Goal: Communication & Community: Answer question/provide support

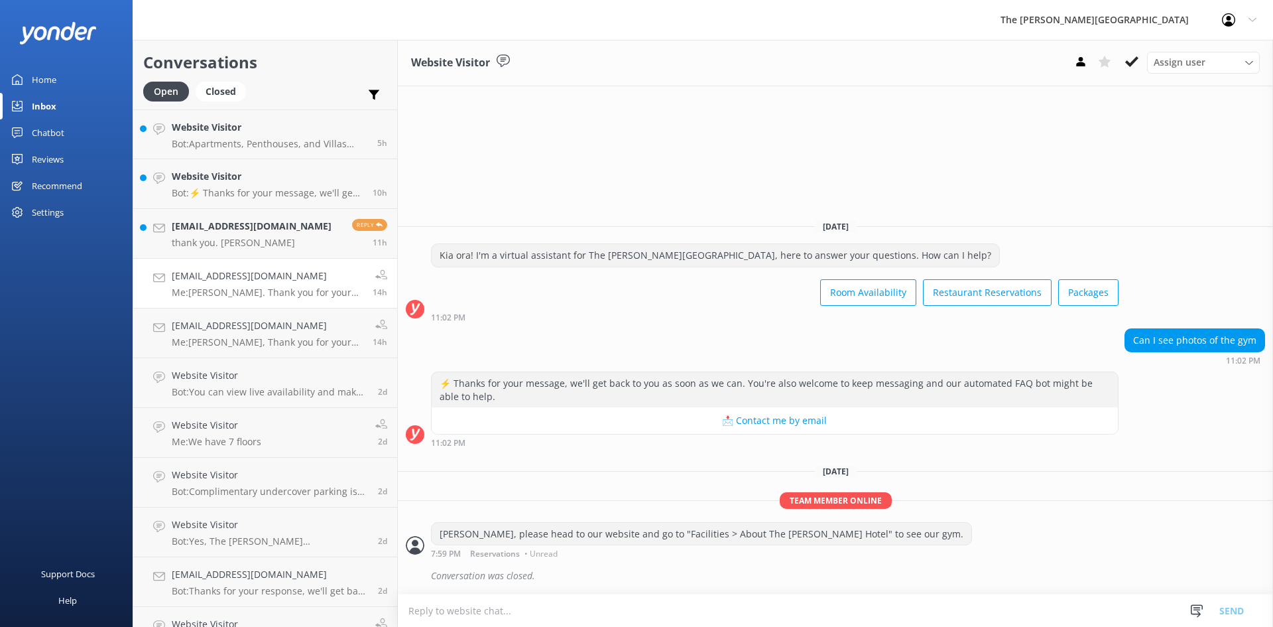
click at [234, 288] on p "Me: [PERSON_NAME]. Thank you for your enquiry. While we do not have any deals o…" at bounding box center [267, 292] width 191 height 12
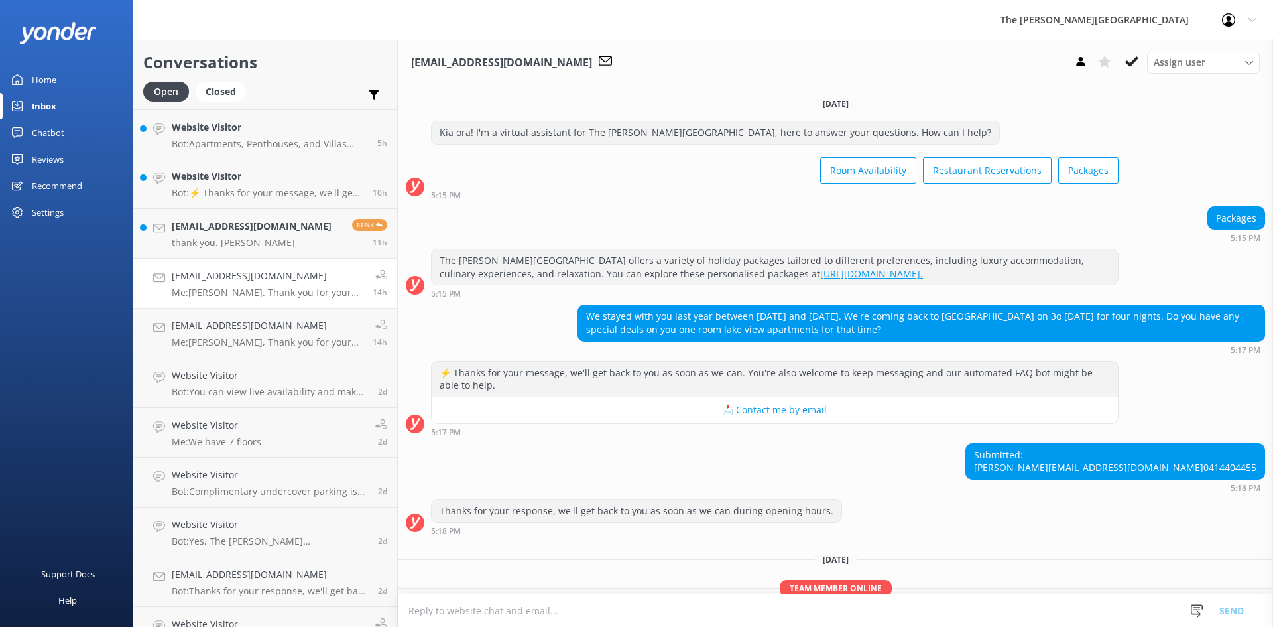
scroll to position [127, 0]
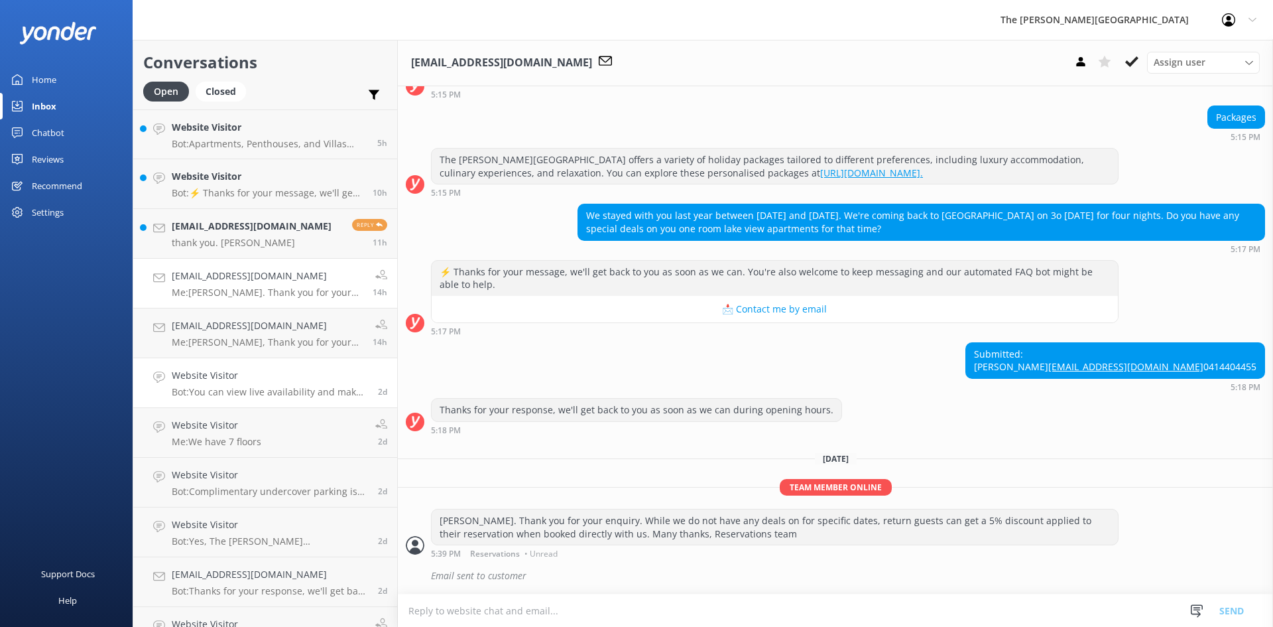
click at [225, 377] on h4 "Website Visitor" at bounding box center [270, 375] width 196 height 15
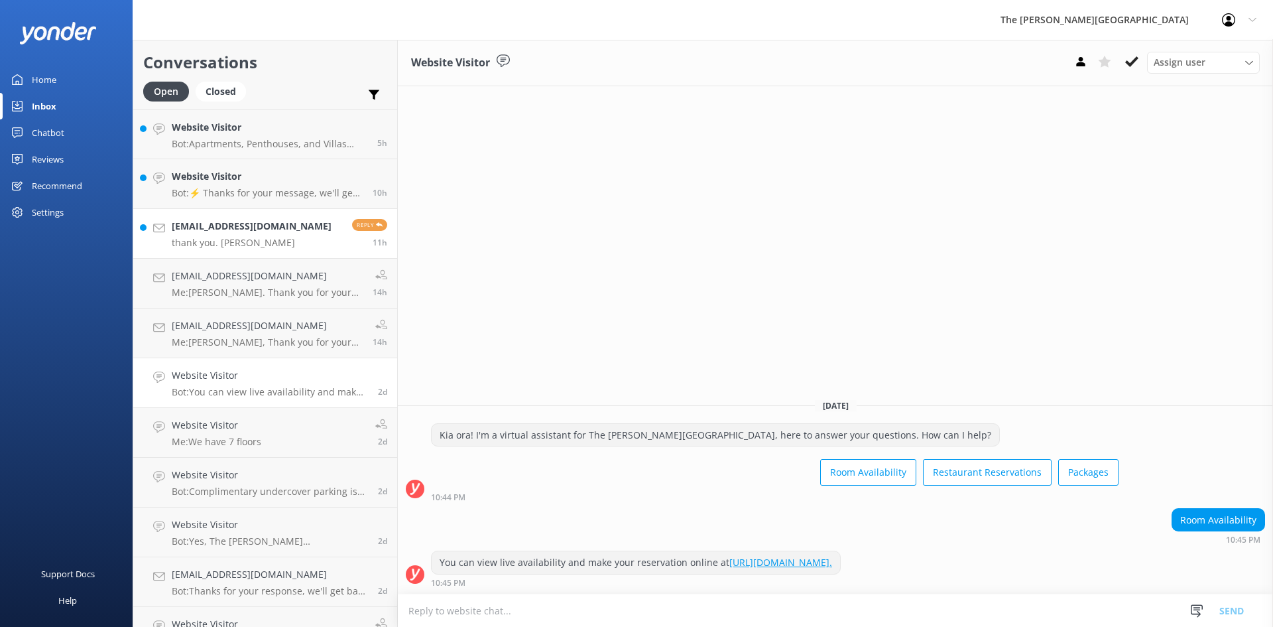
click at [242, 210] on link "[EMAIL_ADDRESS][DOMAIN_NAME] thank you. [PERSON_NAME] Reply 11h" at bounding box center [265, 234] width 264 height 50
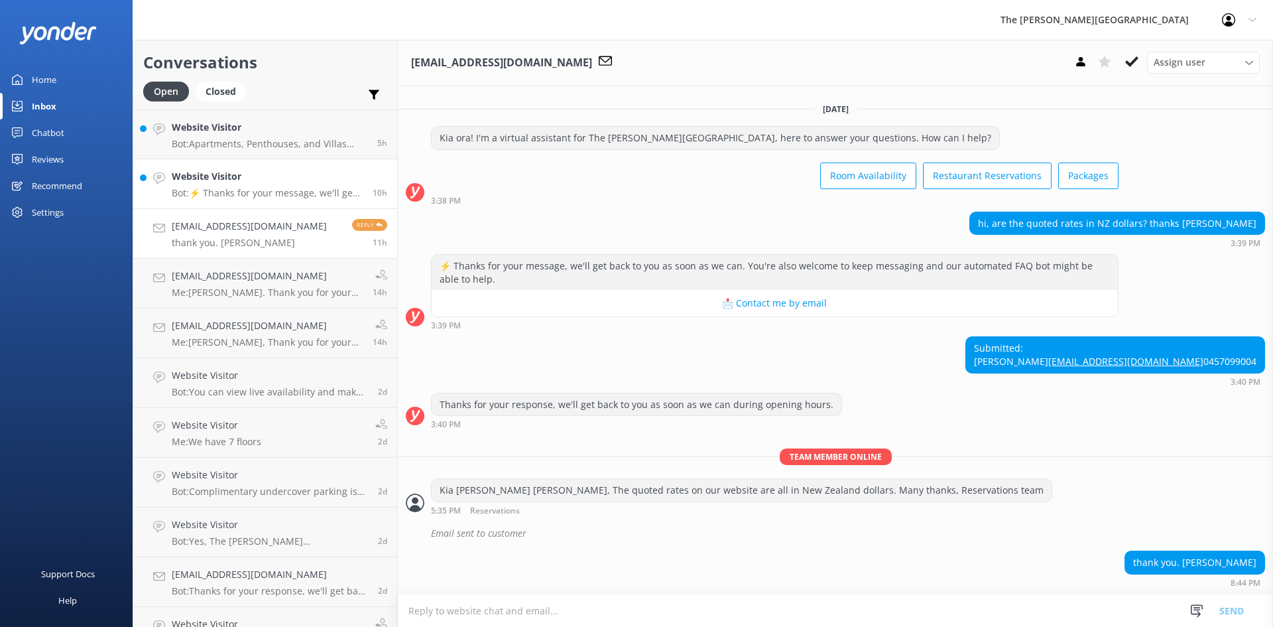
click at [255, 195] on p "Bot: ⚡ Thanks for your message, we'll get back to you as soon as we can. You're…" at bounding box center [267, 193] width 191 height 12
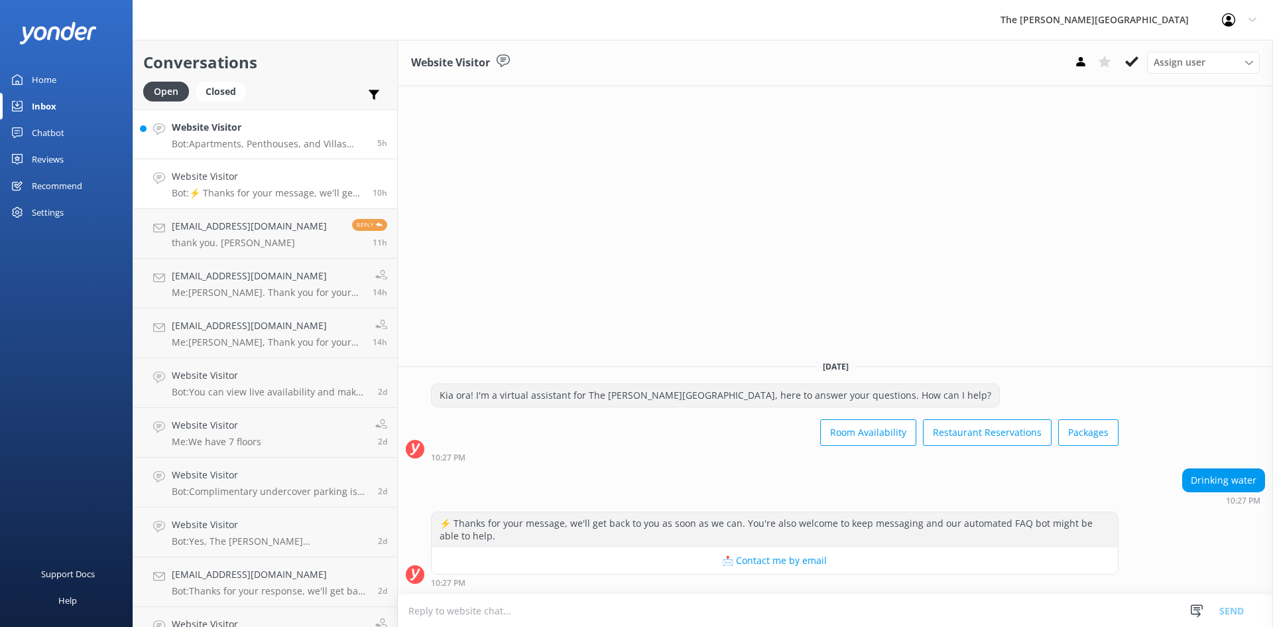
click at [237, 141] on p "Bot: Apartments, Penthouses, and Villas have washing machines and driers. There…" at bounding box center [270, 144] width 196 height 12
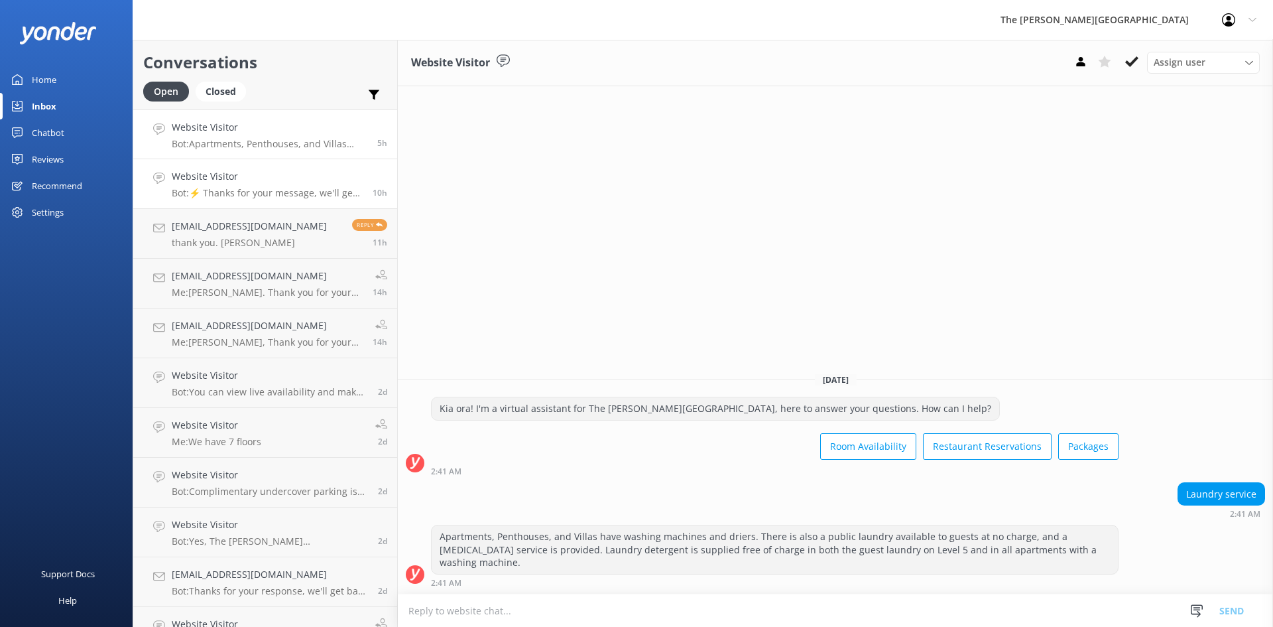
click at [229, 188] on p "Bot: ⚡ Thanks for your message, we'll get back to you as soon as we can. You're…" at bounding box center [267, 193] width 191 height 12
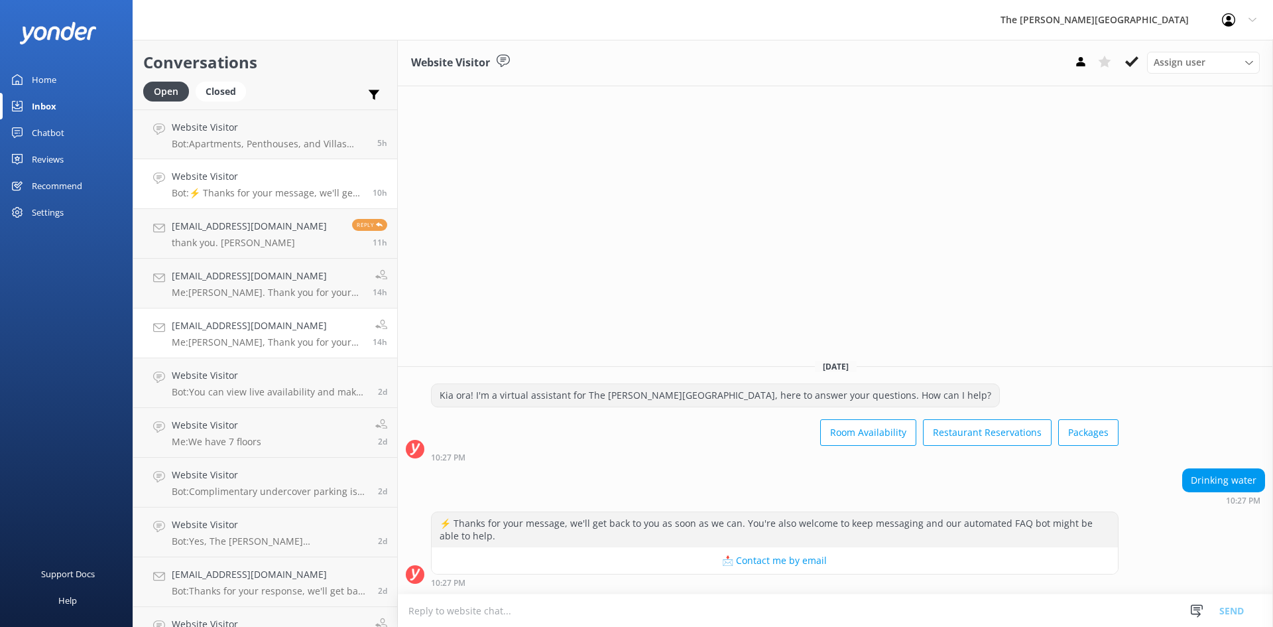
click at [260, 334] on div "[EMAIL_ADDRESS][DOMAIN_NAME] Me: [PERSON_NAME], Thank you for your message. Our…" at bounding box center [267, 332] width 191 height 29
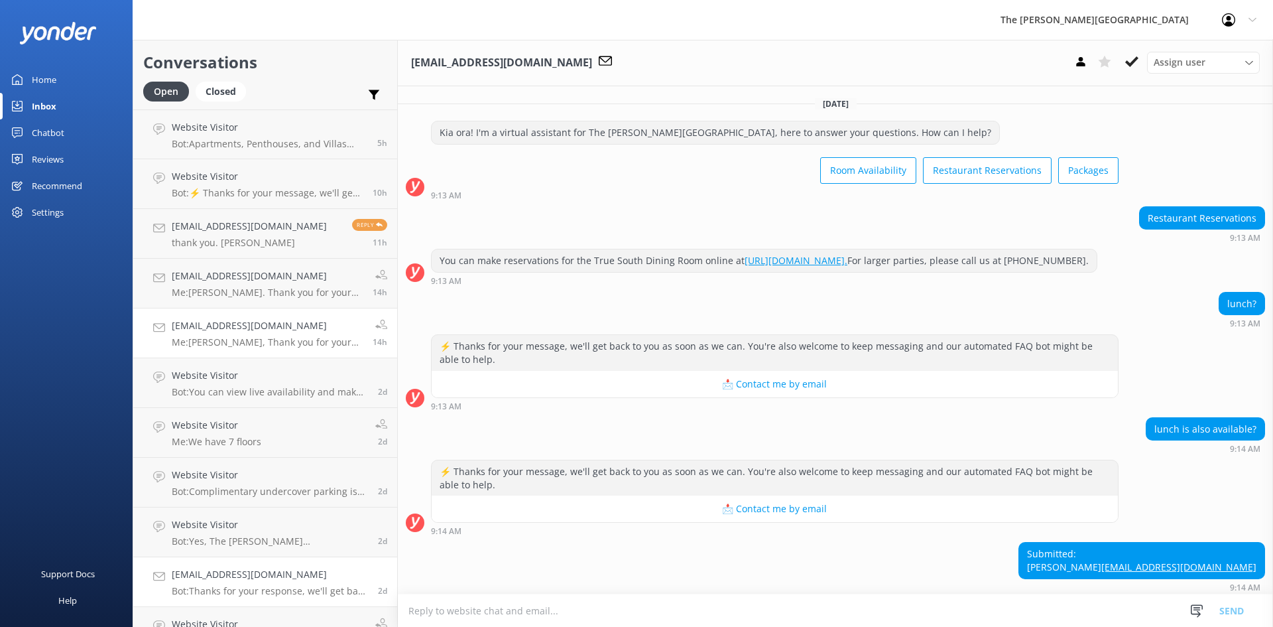
scroll to position [201, 0]
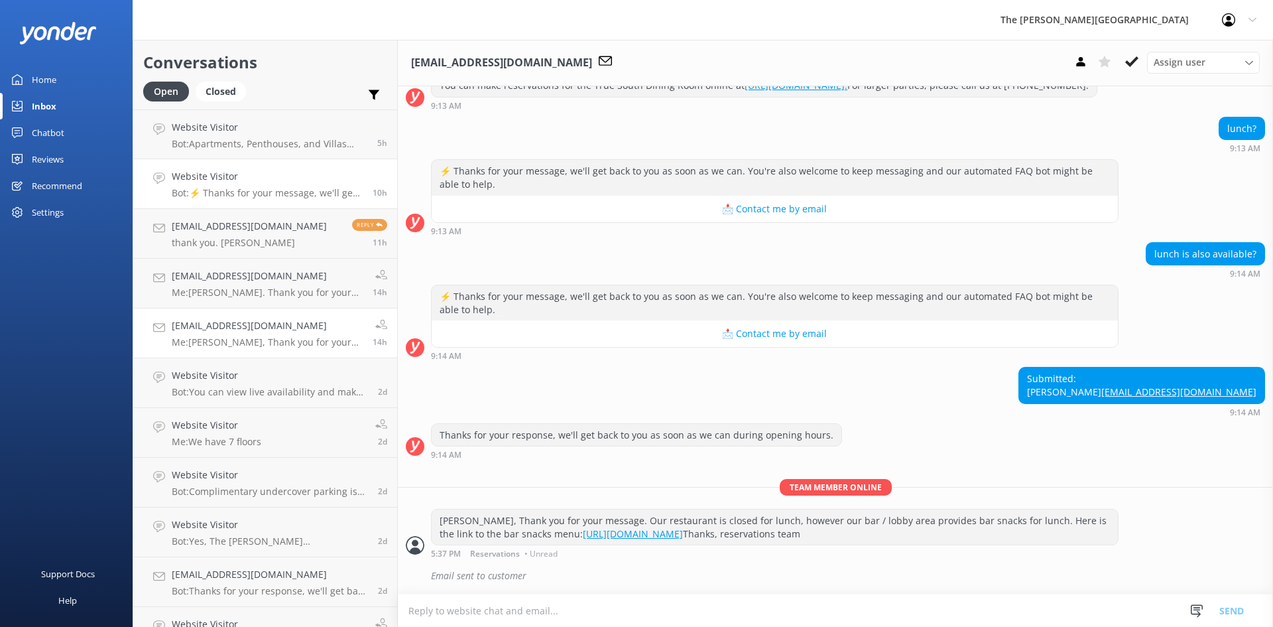
click at [268, 180] on h4 "Website Visitor" at bounding box center [267, 176] width 191 height 15
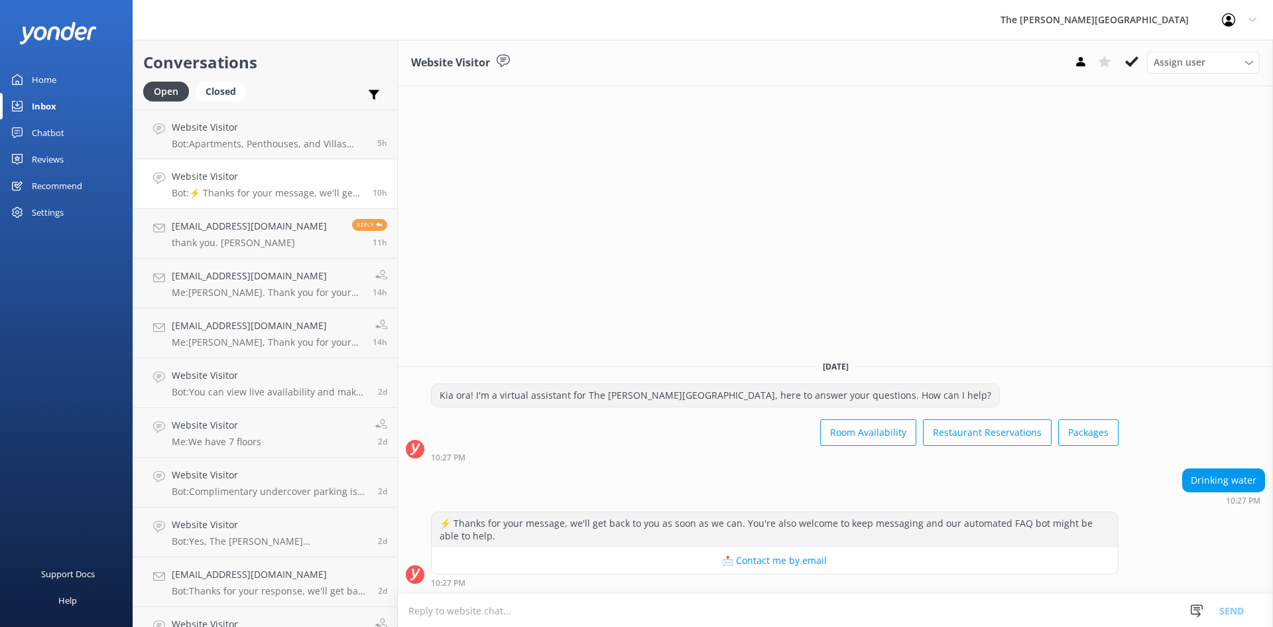
click at [502, 558] on button "📩 Contact me by email" at bounding box center [775, 560] width 686 height 27
click at [487, 614] on textarea at bounding box center [835, 610] width 875 height 32
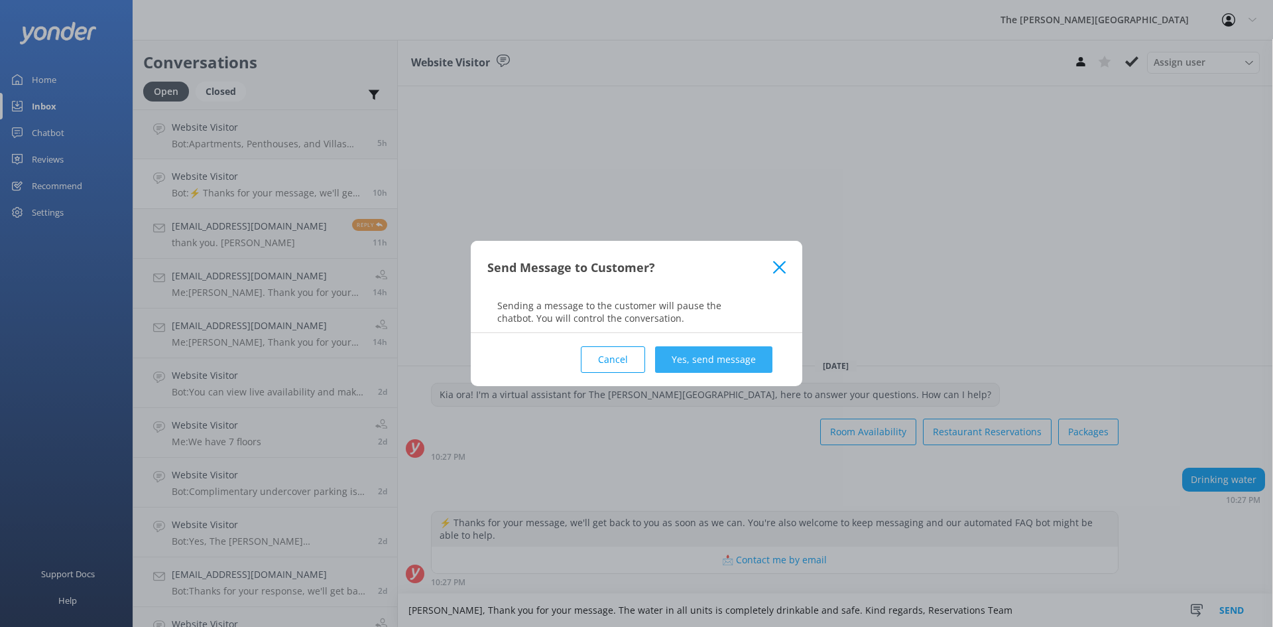
type textarea "[PERSON_NAME], Thank you for your message. The water in all units is completely…"
click at [714, 347] on button "Yes, send message" at bounding box center [713, 359] width 117 height 27
